Goal: Task Accomplishment & Management: Complete application form

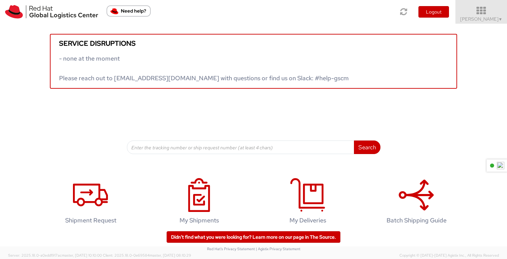
click at [481, 13] on icon at bounding box center [480, 10] width 59 height 9
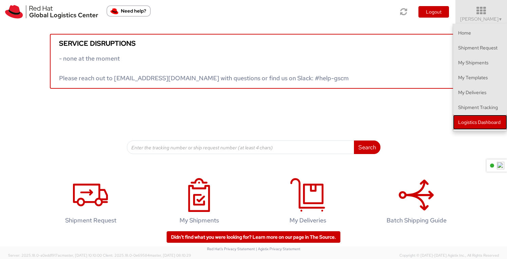
click at [472, 124] on link "Logistics Dashboard" at bounding box center [480, 122] width 54 height 15
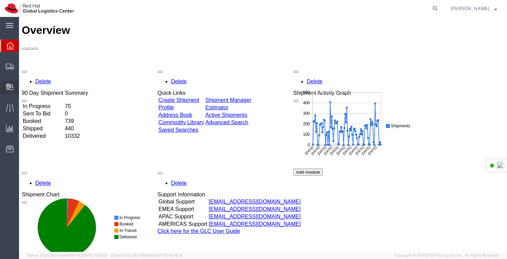
click at [0, 0] on span "Create Delivery" at bounding box center [0, 0] width 0 height 0
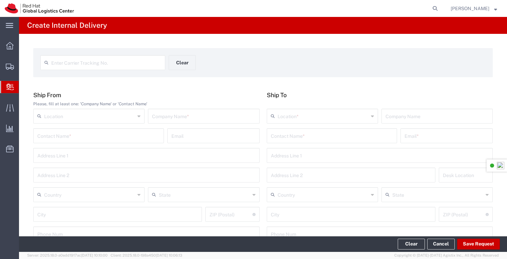
click at [0, 0] on span "Create Delivery" at bounding box center [0, 0] width 0 height 0
click at [81, 60] on input "text" at bounding box center [106, 62] width 110 height 12
type input "Y7VZ50058767FPP00001"
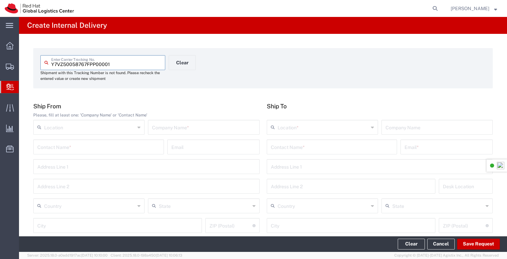
click at [178, 129] on input "text" at bounding box center [203, 127] width 103 height 12
type input "t"
type input "TFP Think"
click at [301, 129] on input "text" at bounding box center [322, 127] width 91 height 12
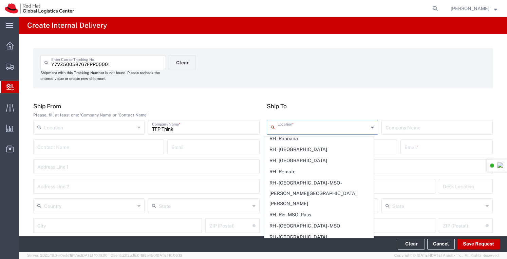
scroll to position [1254, 0]
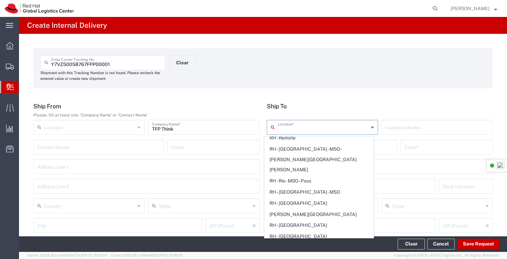
type input "RH - [GEOGRAPHIC_DATA]"
type input "Red Hat Asia-Pacific Pty Ltd"
type input "Level [STREET_ADDRESS][PERSON_NAME]"
type input "[GEOGRAPHIC_DATA]"
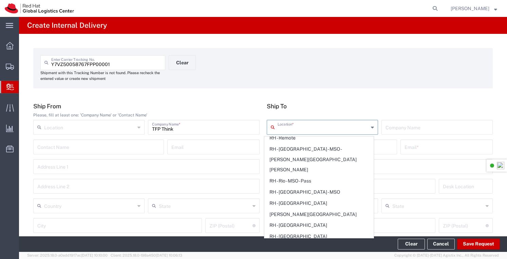
type input "[GEOGRAPHIC_DATA]"
type input "2060"
type input "[PHONE_NUMBER]"
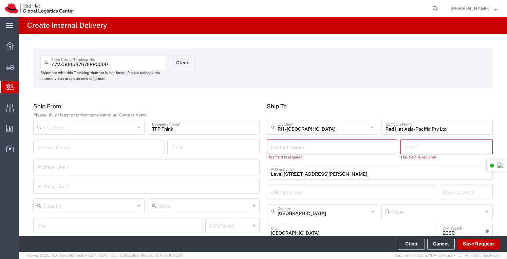
click at [291, 145] on input "text" at bounding box center [332, 147] width 122 height 12
click at [408, 147] on input "text" at bounding box center [446, 147] width 84 height 12
click at [336, 147] on input "[PERSON_NAME]" at bounding box center [330, 147] width 118 height 12
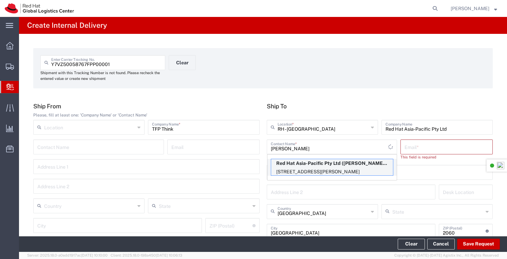
click at [341, 165] on p "Red Hat Asia-Pacific Pty Ltd ([PERSON_NAME]), [EMAIL_ADDRESS][DOMAIN_NAME]" at bounding box center [332, 163] width 122 height 8
type input "[PERSON_NAME]"
type input "[EMAIL_ADDRESS][DOMAIN_NAME]"
type input "FLEX"
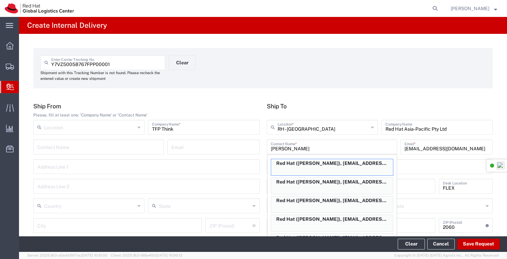
click at [493, 109] on div "Y7VZ50058767FPP00001 Enter Carrier Tracking No. Shipment with this Tracking Num…" at bounding box center [263, 254] width 488 height 440
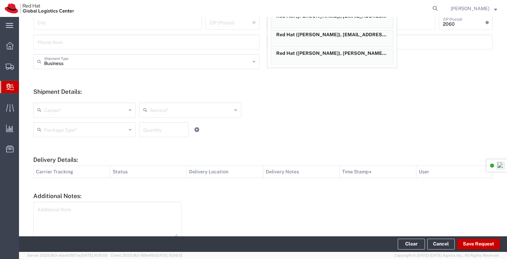
scroll to position [236, 0]
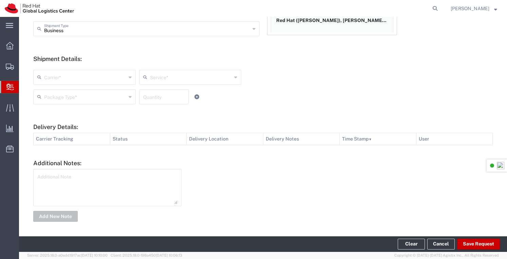
click at [129, 79] on icon at bounding box center [130, 77] width 3 height 11
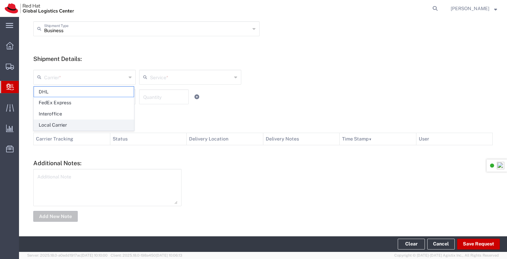
drag, startPoint x: 57, startPoint y: 124, endPoint x: 153, endPoint y: 89, distance: 101.5
click at [58, 124] on span "Local Carrier" at bounding box center [84, 125] width 100 height 11
type input "Local Carrier"
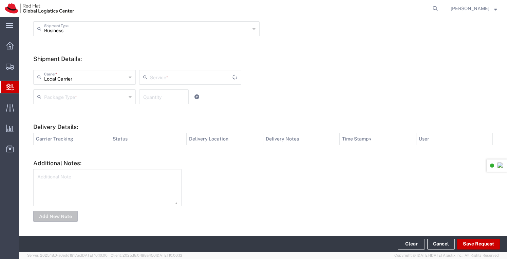
type input "Local_Ground"
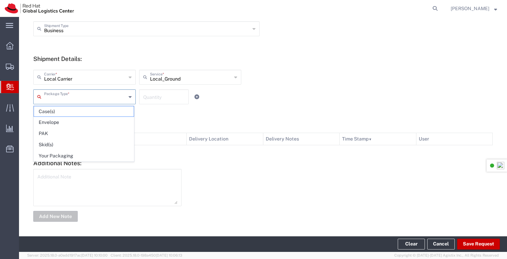
click at [81, 95] on input "text" at bounding box center [85, 97] width 82 height 12
click at [56, 121] on span "Envelope" at bounding box center [84, 122] width 100 height 11
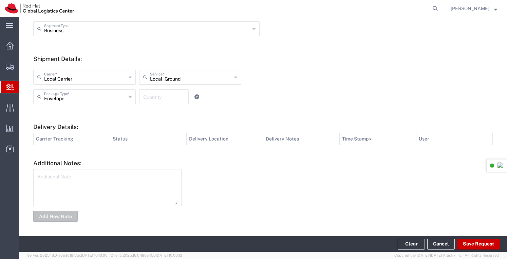
click at [131, 98] on div "Envelope Package Type *" at bounding box center [84, 97] width 102 height 15
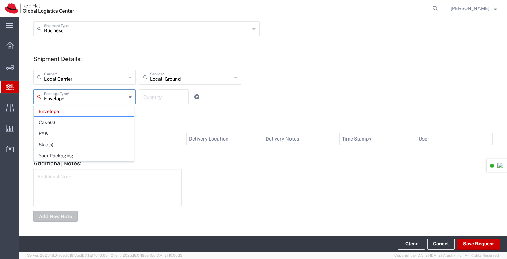
click at [69, 153] on span "Your Packaging" at bounding box center [84, 156] width 100 height 11
type input "Your Packaging"
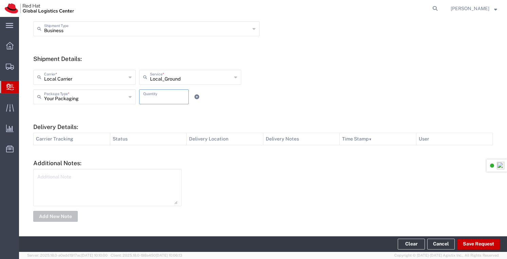
click at [154, 93] on input "number" at bounding box center [163, 97] width 41 height 12
type input "1"
click at [473, 244] on button "Save Request" at bounding box center [478, 244] width 43 height 11
type input "TFP Think"
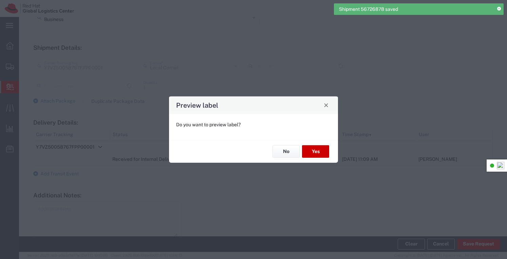
scroll to position [225, 0]
type input "Your Packaging"
type input "Local_Ground"
click at [288, 150] on button "No" at bounding box center [285, 151] width 27 height 13
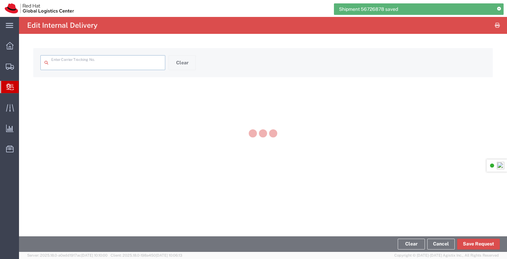
type input "Y7VZ50058767FPP00001"
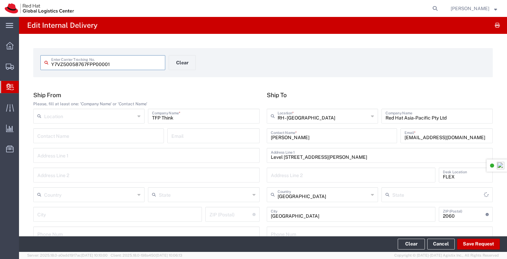
type input "Your Packaging"
type input "Local_Ground"
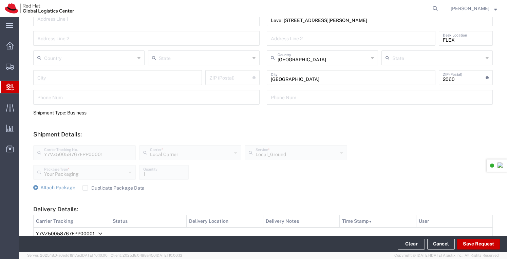
scroll to position [256, 0]
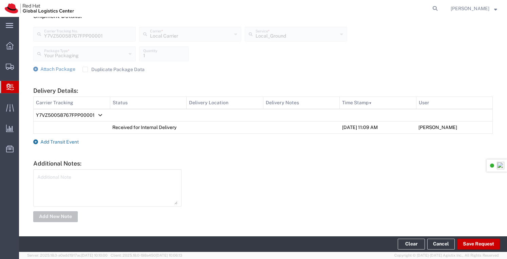
click at [60, 141] on span "Add Transit Event" at bounding box center [59, 141] width 38 height 5
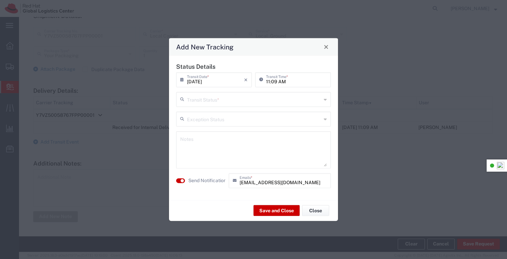
click at [328, 101] on div "Transit Status *" at bounding box center [253, 99] width 155 height 15
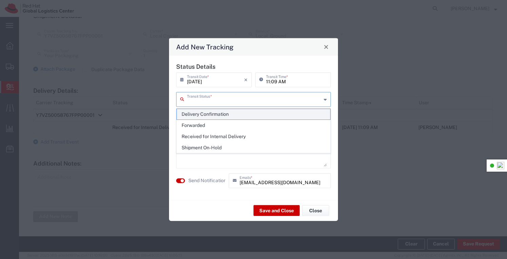
click at [225, 113] on span "Delivery Confirmation" at bounding box center [254, 114] width 154 height 11
type input "Delivery Confirmation"
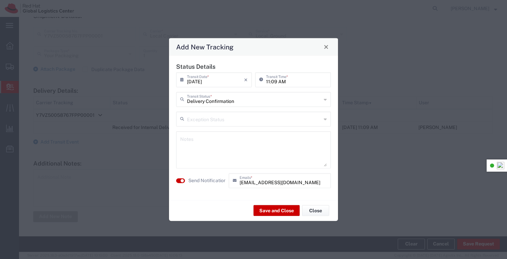
click at [205, 140] on textarea at bounding box center [253, 149] width 146 height 33
type textarea "Placed in SWAG storeroom"
click at [283, 210] on button "Save and Close" at bounding box center [276, 210] width 46 height 11
